Goal: Task Accomplishment & Management: Use online tool/utility

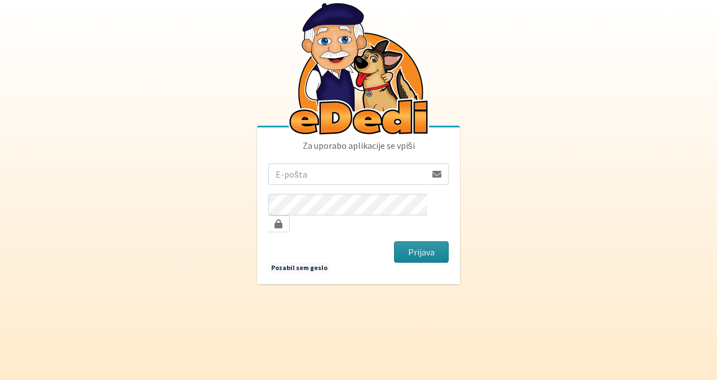
type input "sasapozun@gmail.com"
click at [427, 241] on button "Prijava" at bounding box center [421, 251] width 55 height 21
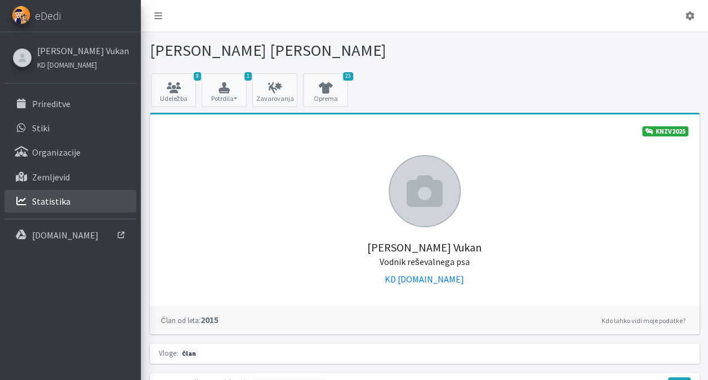
click at [73, 202] on link "Statistika" at bounding box center [71, 201] width 132 height 23
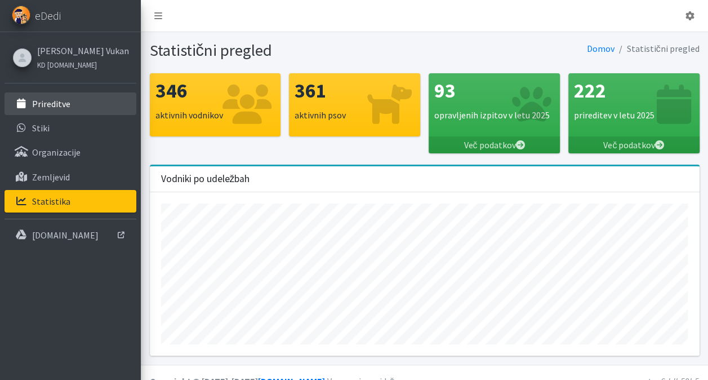
click at [56, 105] on p "Prireditve" at bounding box center [51, 103] width 38 height 11
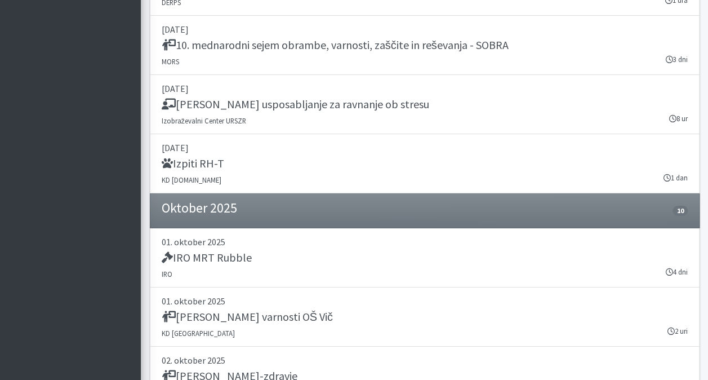
scroll to position [2001, 0]
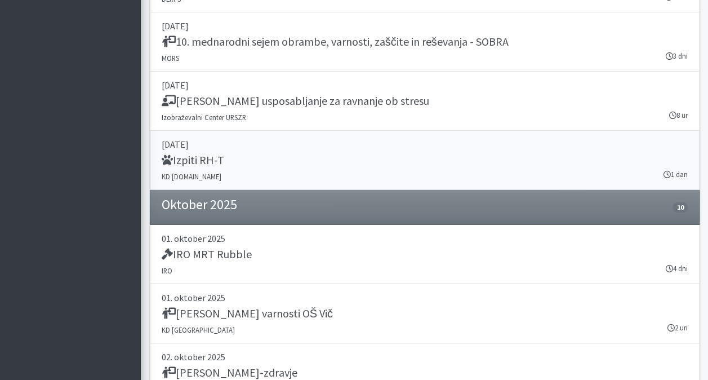
click at [343, 153] on div "Izpiti RH-T" at bounding box center [425, 161] width 526 height 16
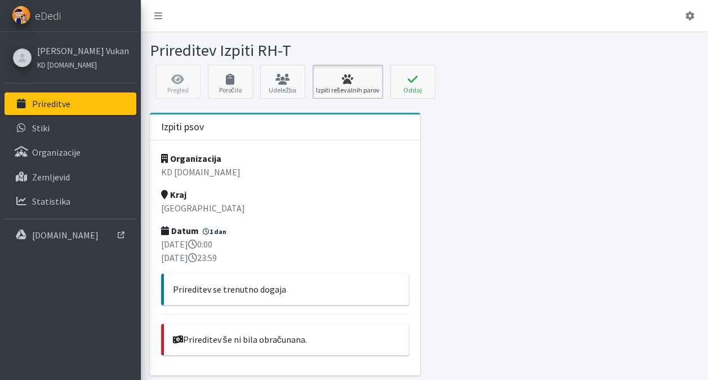
click at [335, 79] on icon at bounding box center [348, 79] width 64 height 11
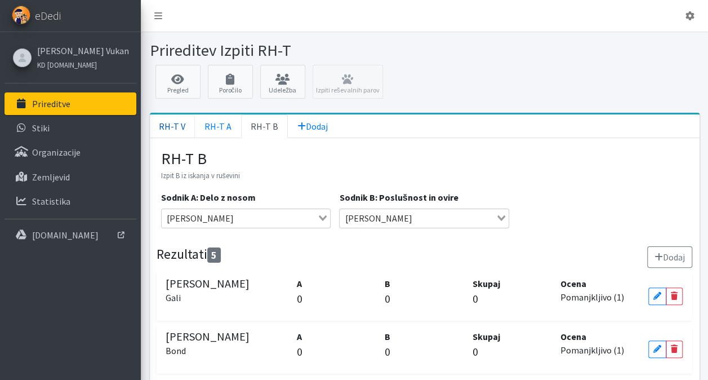
click at [172, 127] on link "RH-T V" at bounding box center [172, 126] width 45 height 24
click at [658, 345] on icon at bounding box center [658, 349] width 8 height 8
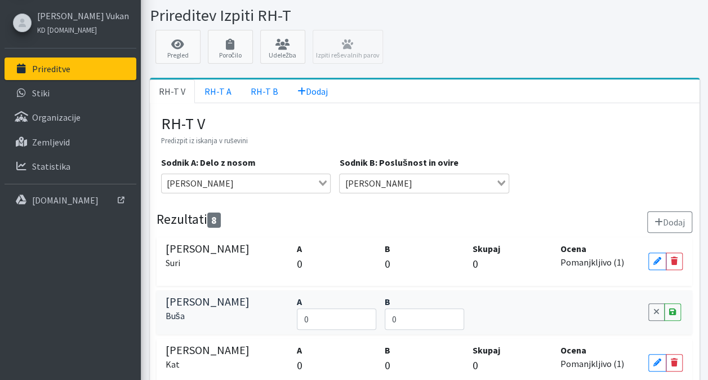
scroll to position [38, 0]
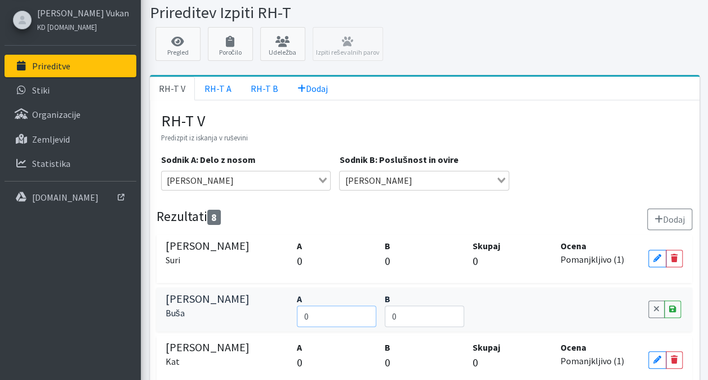
click at [335, 322] on input "0" at bounding box center [336, 315] width 79 height 21
type input "70"
click at [403, 311] on input "0" at bounding box center [424, 315] width 79 height 21
type input "95"
click at [677, 310] on link "Save" at bounding box center [672, 308] width 17 height 17
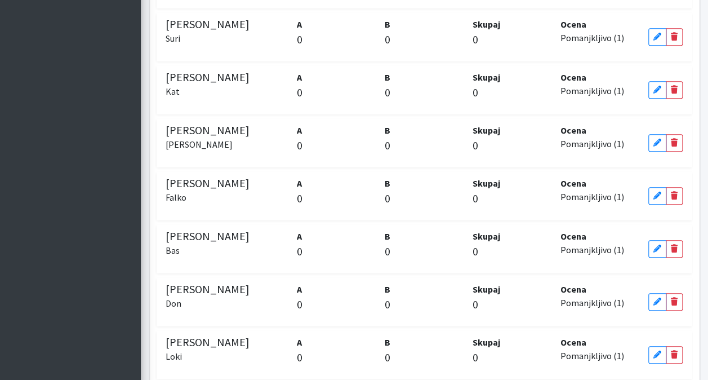
scroll to position [366, 0]
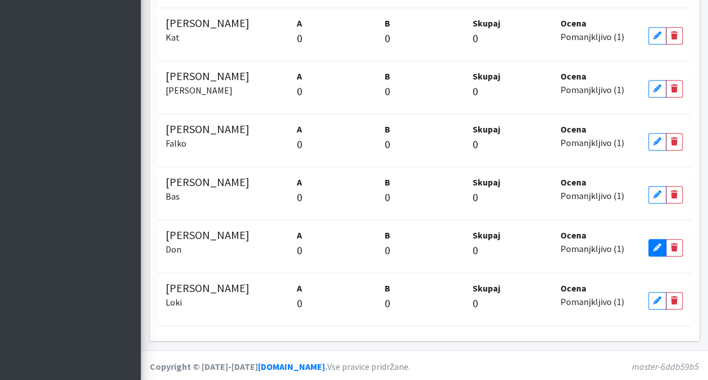
click at [657, 246] on icon at bounding box center [658, 247] width 8 height 8
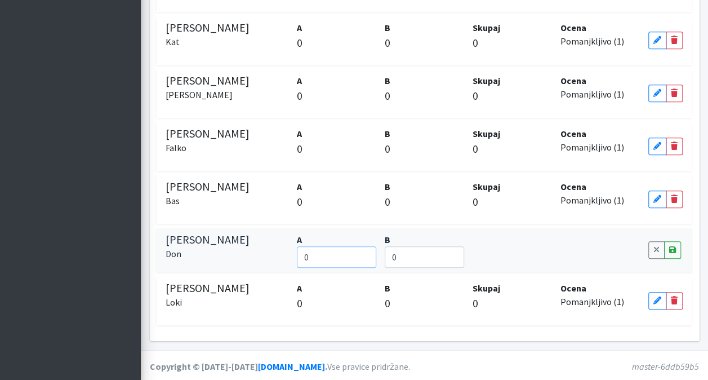
click at [321, 259] on input "0" at bounding box center [336, 256] width 79 height 21
type input "90"
click at [410, 259] on input "0" at bounding box center [424, 256] width 79 height 21
type input "84"
click at [673, 247] on icon at bounding box center [672, 250] width 7 height 8
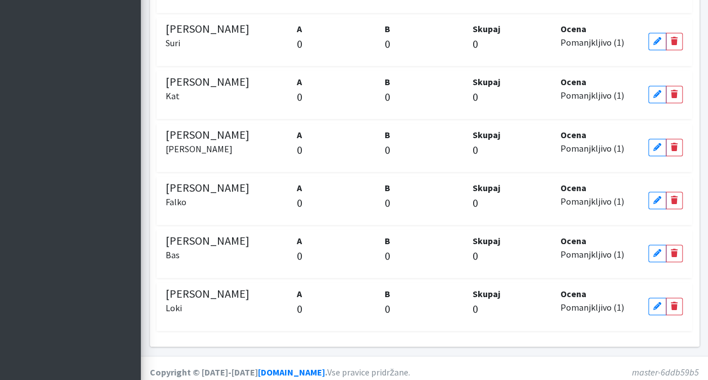
scroll to position [366, 0]
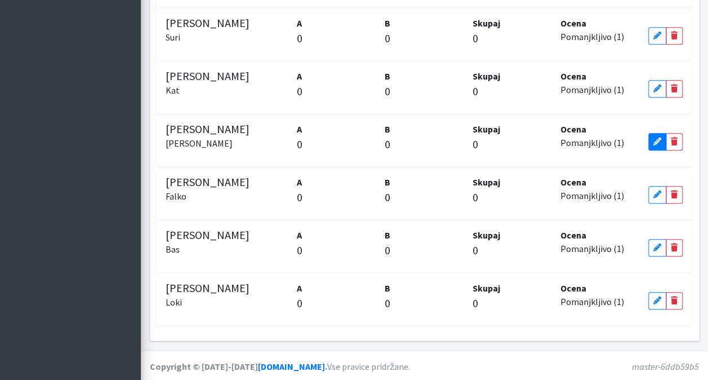
click at [654, 140] on icon at bounding box center [658, 141] width 8 height 8
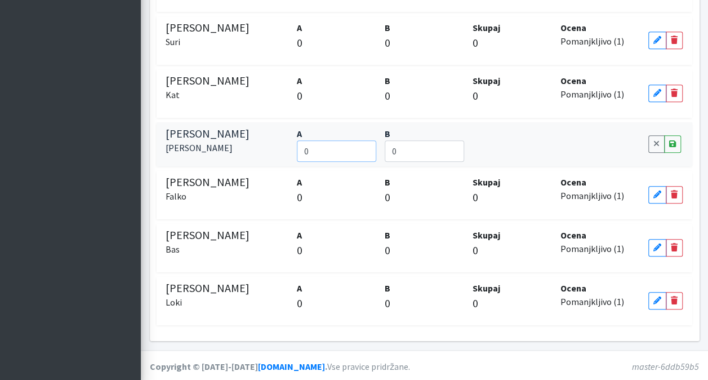
click at [345, 150] on input "0" at bounding box center [336, 150] width 79 height 21
type input "90"
click at [417, 150] on input "0" at bounding box center [424, 150] width 79 height 21
type input "92"
click at [676, 145] on link "Save" at bounding box center [672, 143] width 17 height 17
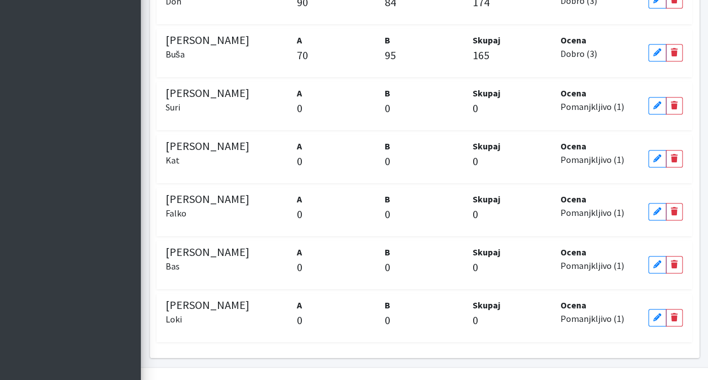
scroll to position [366, 0]
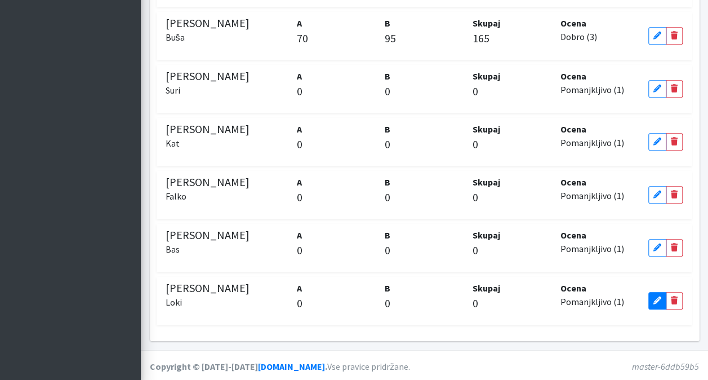
click at [654, 298] on icon at bounding box center [658, 300] width 8 height 8
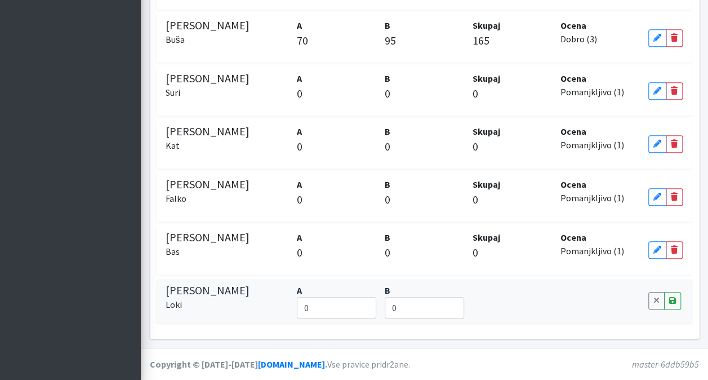
scroll to position [362, 0]
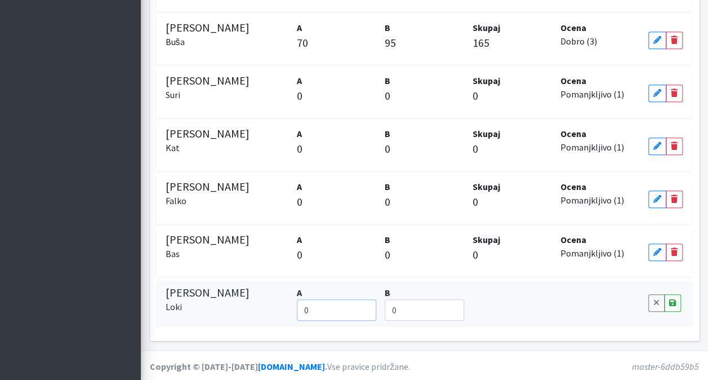
click at [330, 312] on input "0" at bounding box center [336, 309] width 79 height 21
type input "97"
click at [415, 317] on input "0" at bounding box center [424, 309] width 79 height 21
type input "73"
click at [676, 305] on link "Save" at bounding box center [672, 302] width 17 height 17
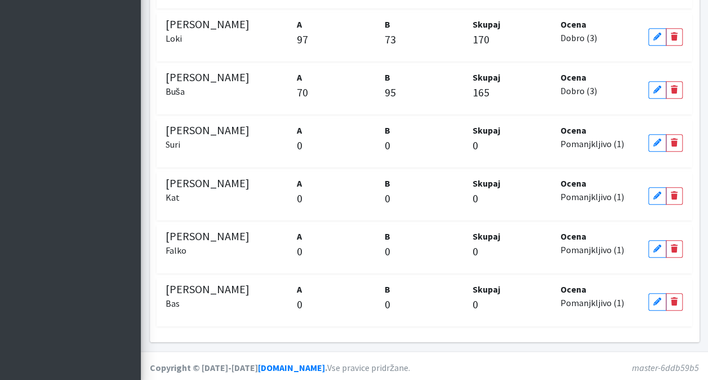
scroll to position [366, 0]
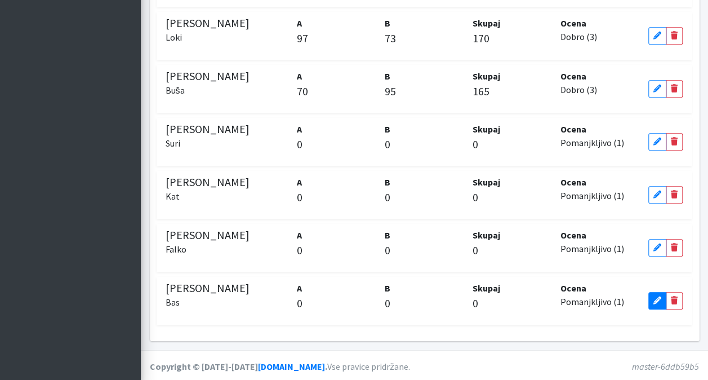
click at [650, 300] on link "Edit" at bounding box center [658, 300] width 18 height 17
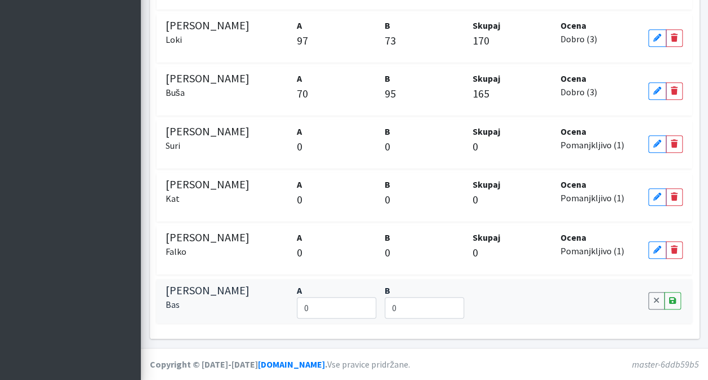
scroll to position [362, 0]
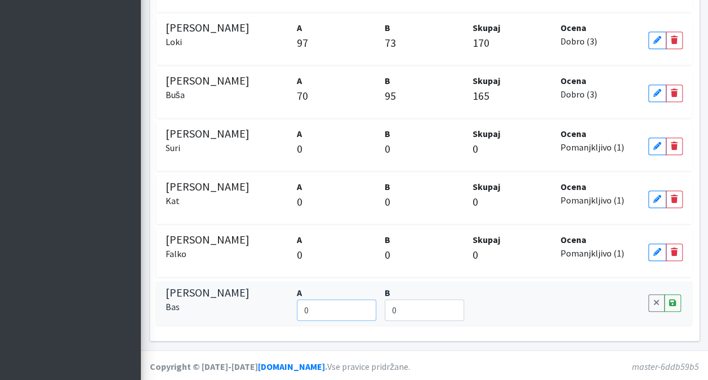
click at [326, 304] on input "0" at bounding box center [336, 309] width 79 height 21
type input "96"
click at [409, 309] on input "0" at bounding box center [424, 309] width 79 height 21
type input "96"
click at [676, 299] on link "Save" at bounding box center [672, 302] width 17 height 17
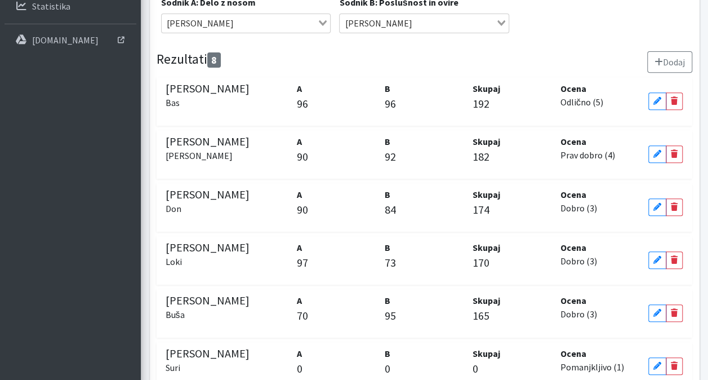
scroll to position [366, 0]
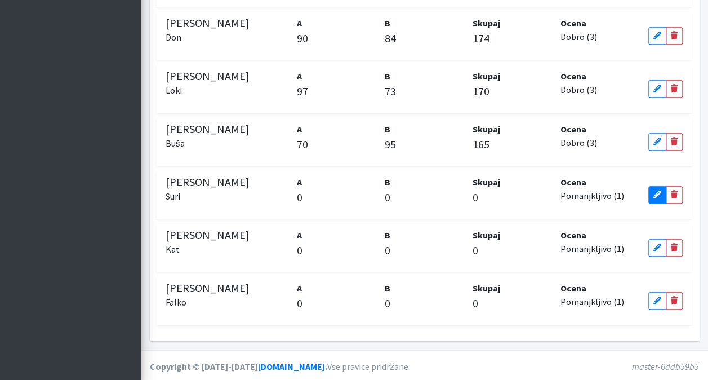
click at [656, 190] on icon at bounding box center [658, 194] width 8 height 8
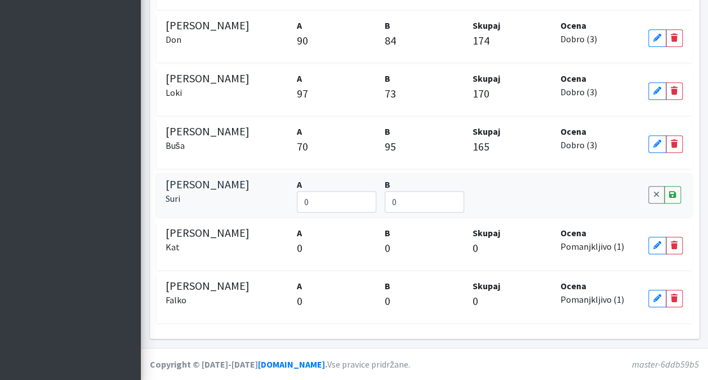
scroll to position [362, 0]
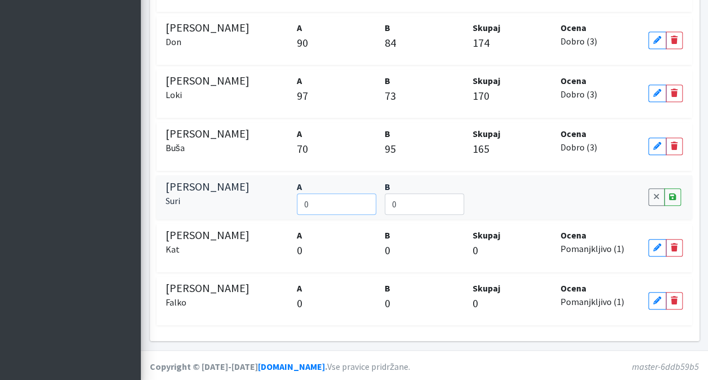
click at [343, 201] on input "0" at bounding box center [336, 203] width 79 height 21
type input "99"
click at [408, 201] on input "0" at bounding box center [424, 203] width 79 height 21
type input "85"
click at [673, 193] on icon at bounding box center [672, 197] width 7 height 8
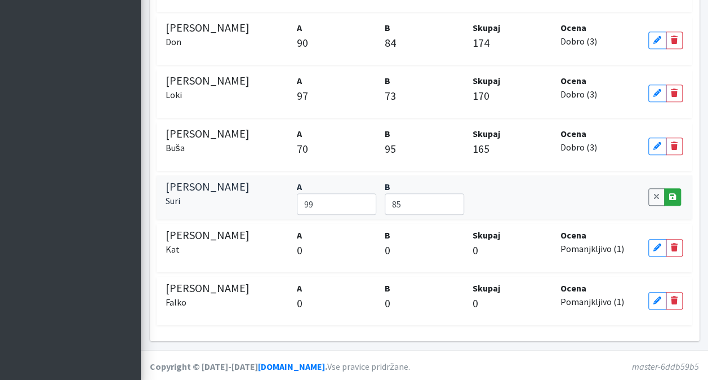
click at [669, 193] on icon at bounding box center [672, 197] width 7 height 8
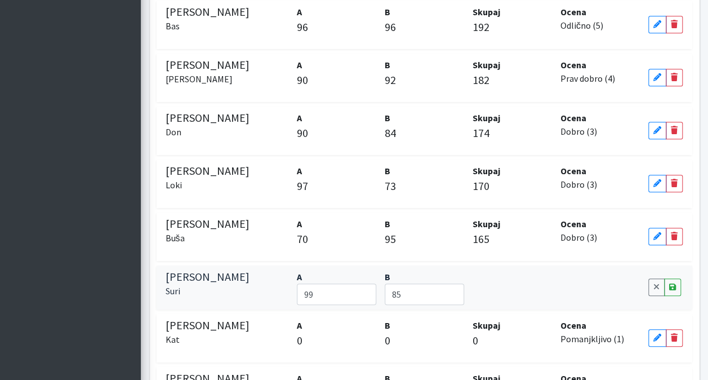
scroll to position [0, 0]
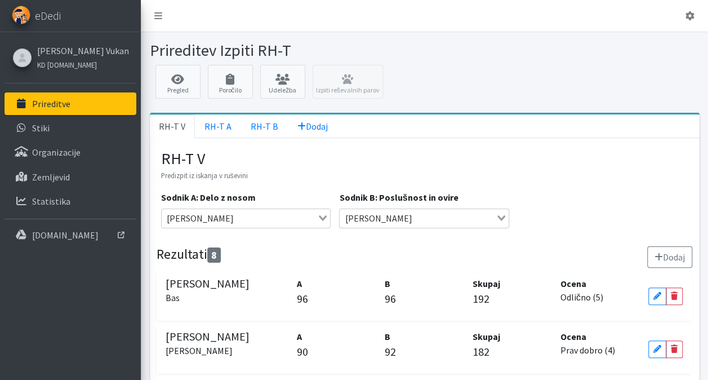
click at [172, 119] on link "RH-T V" at bounding box center [172, 126] width 45 height 24
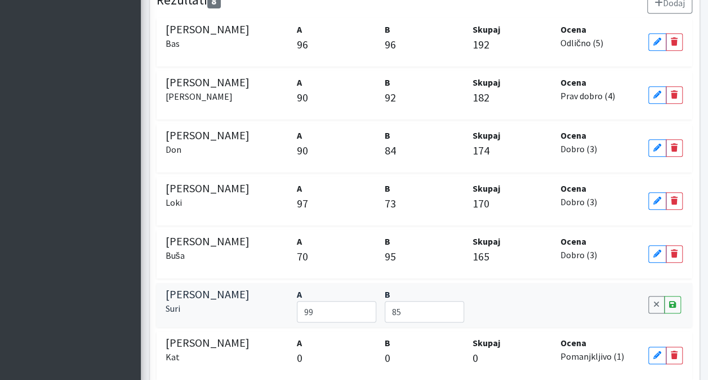
scroll to position [362, 0]
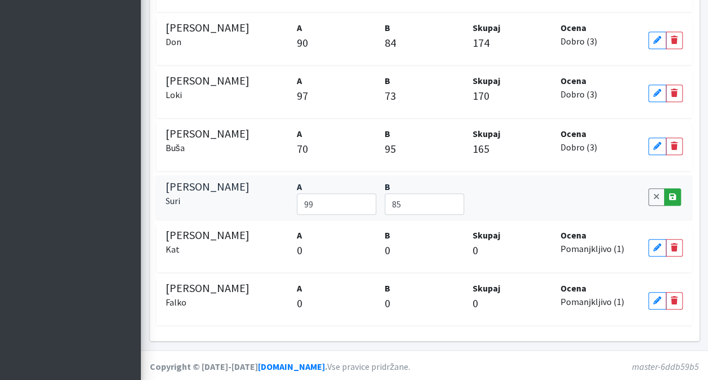
click at [675, 197] on icon at bounding box center [672, 197] width 7 height 8
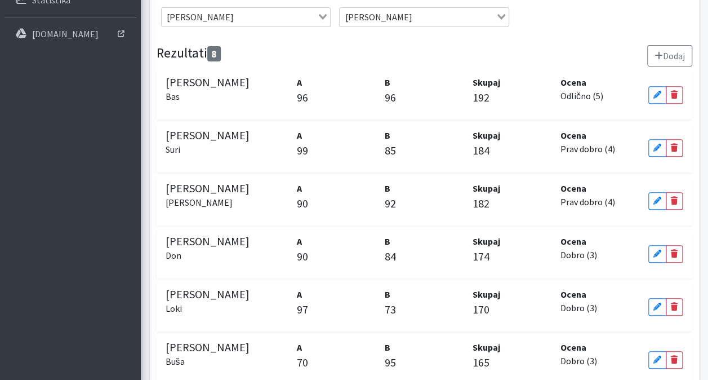
scroll to position [366, 0]
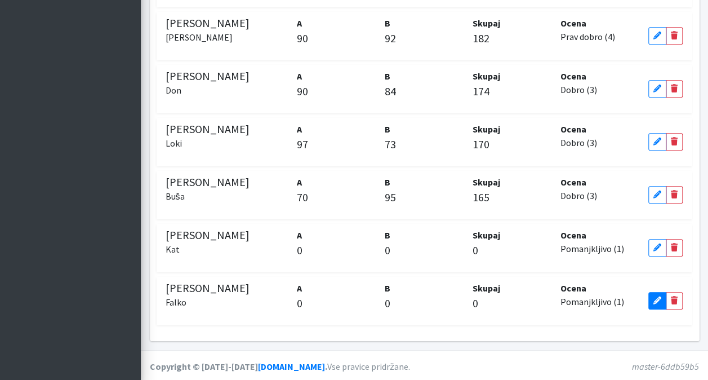
click at [654, 292] on link "Edit" at bounding box center [658, 300] width 18 height 17
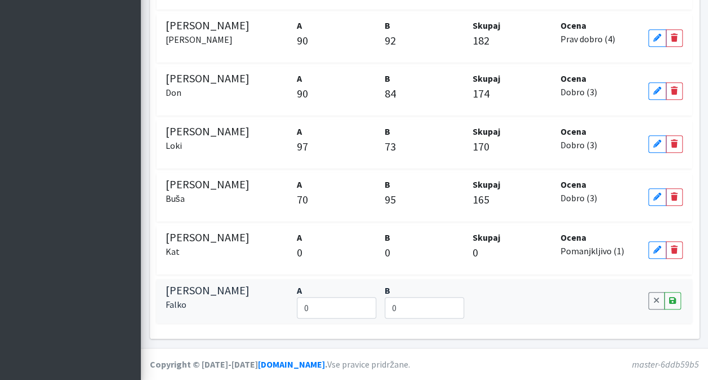
scroll to position [362, 0]
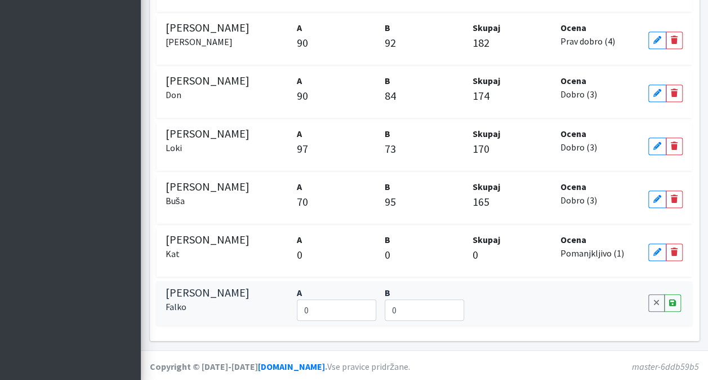
click at [654, 294] on link "Cancel" at bounding box center [657, 302] width 16 height 17
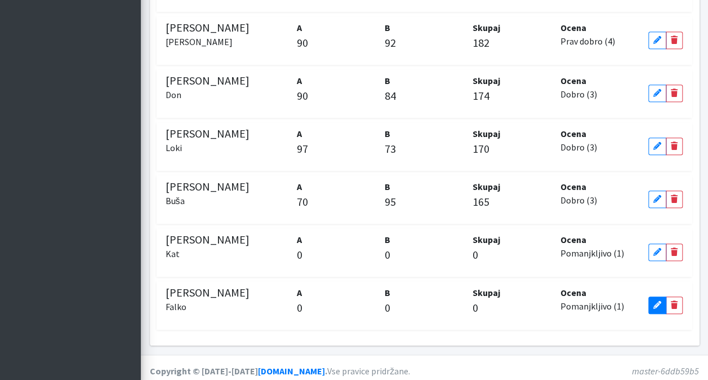
click at [656, 298] on link "Edit" at bounding box center [658, 304] width 18 height 17
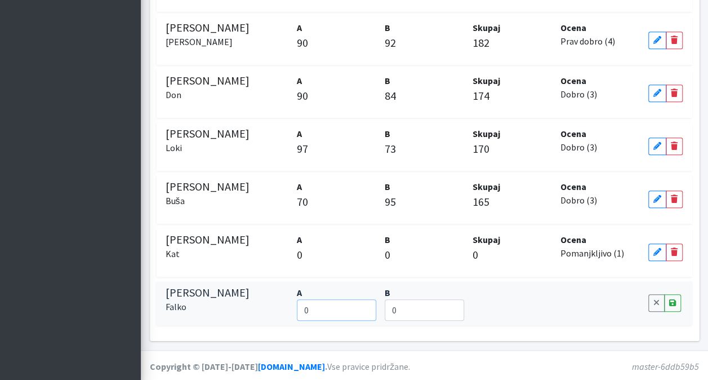
click at [334, 302] on input "0" at bounding box center [336, 309] width 79 height 21
type input "95"
click at [402, 312] on input "0" at bounding box center [424, 309] width 79 height 21
type input "84"
click at [669, 299] on icon at bounding box center [672, 303] width 7 height 8
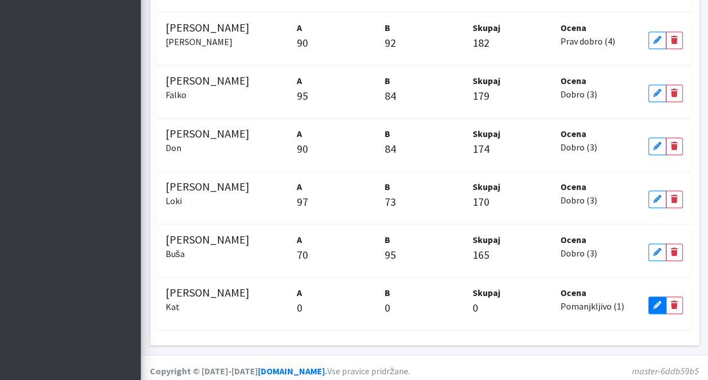
click at [656, 297] on link "Edit" at bounding box center [658, 304] width 18 height 17
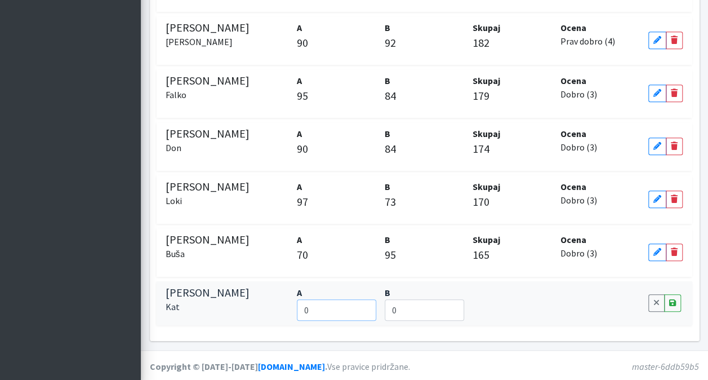
click at [349, 311] on input "0" at bounding box center [336, 309] width 79 height 21
type input "96"
click at [400, 307] on input "0" at bounding box center [424, 309] width 79 height 21
type input "94"
click at [677, 308] on link "Save" at bounding box center [672, 302] width 17 height 17
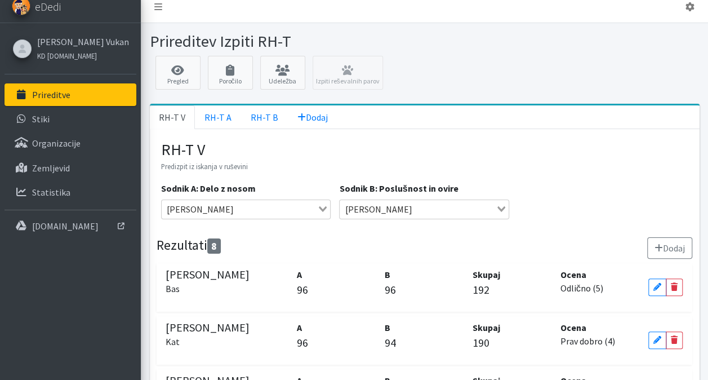
scroll to position [9, 0]
click at [267, 116] on link "RH-T B" at bounding box center [264, 117] width 47 height 24
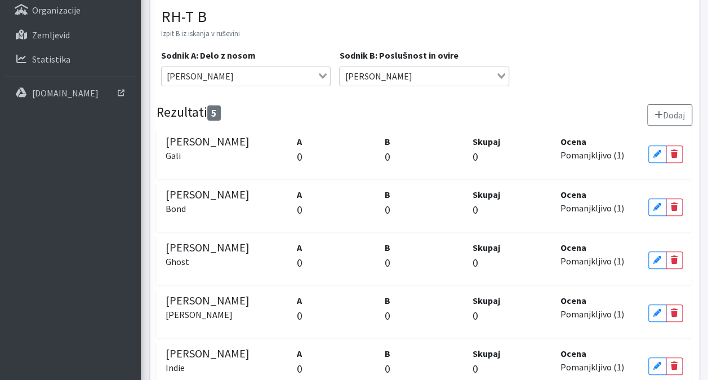
scroll to position [205, 0]
